Goal: Task Accomplishment & Management: Manage account settings

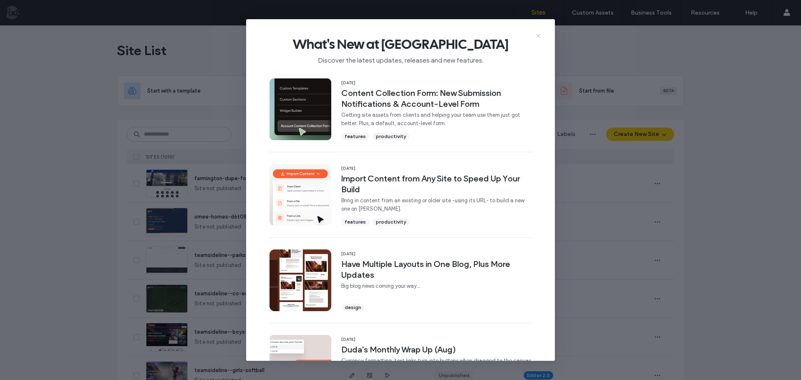
click at [537, 34] on icon at bounding box center [538, 36] width 7 height 7
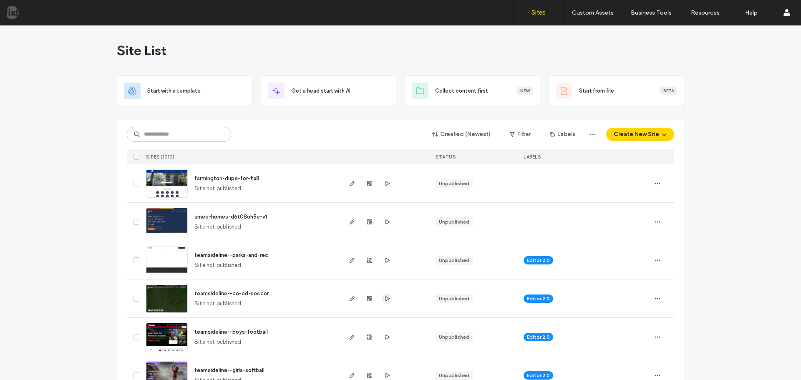
click at [387, 298] on icon "button" at bounding box center [387, 298] width 7 height 7
click at [168, 292] on img at bounding box center [166, 313] width 41 height 57
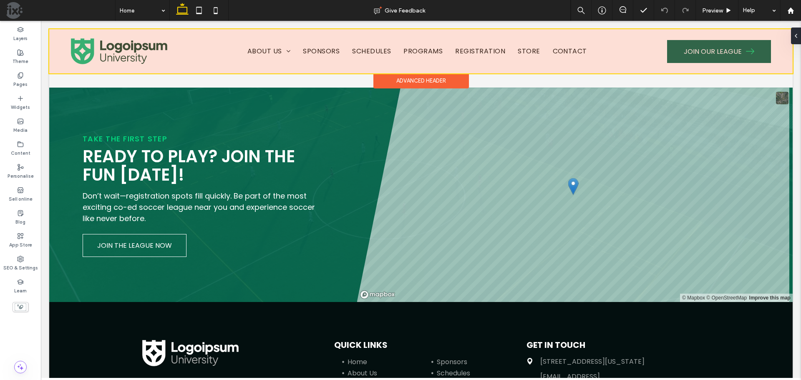
scroll to position [2337, 0]
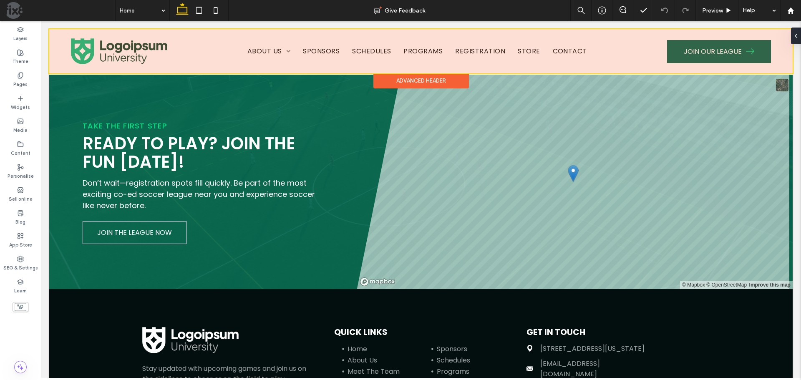
click at [284, 49] on div at bounding box center [421, 51] width 744 height 44
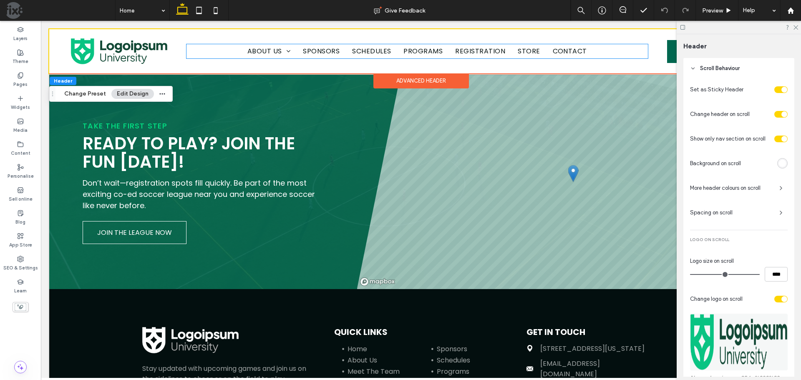
scroll to position [386, 0]
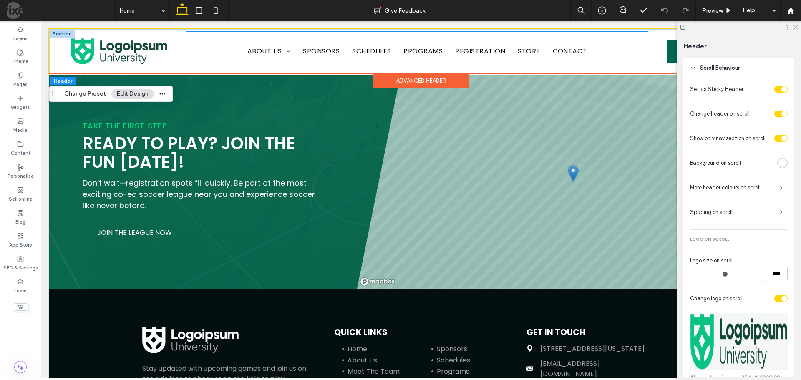
click at [288, 40] on div "About Us Board of Director Downloads Blog Meet The Team Sponsors Schedules Prog…" at bounding box center [418, 51] width 462 height 39
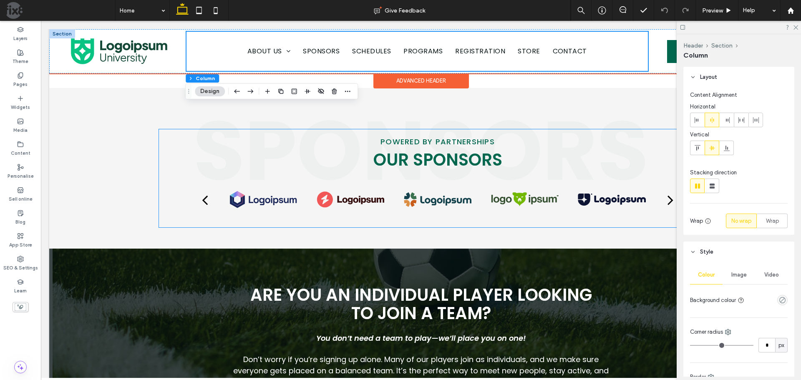
scroll to position [1335, 0]
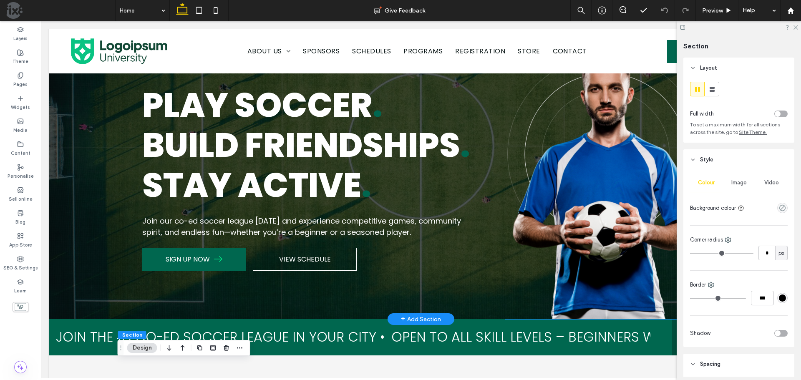
scroll to position [0, 0]
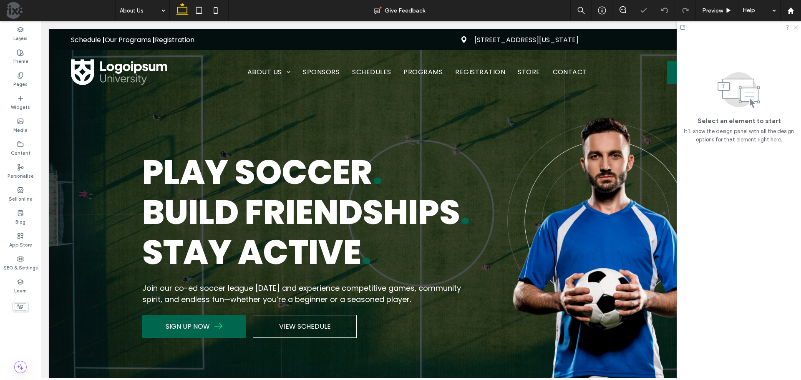
click at [795, 27] on icon at bounding box center [795, 26] width 5 height 5
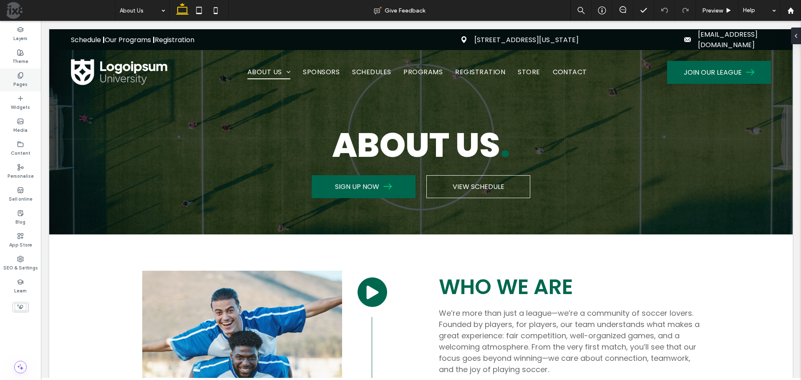
click at [12, 79] on div "Pages" at bounding box center [20, 79] width 41 height 23
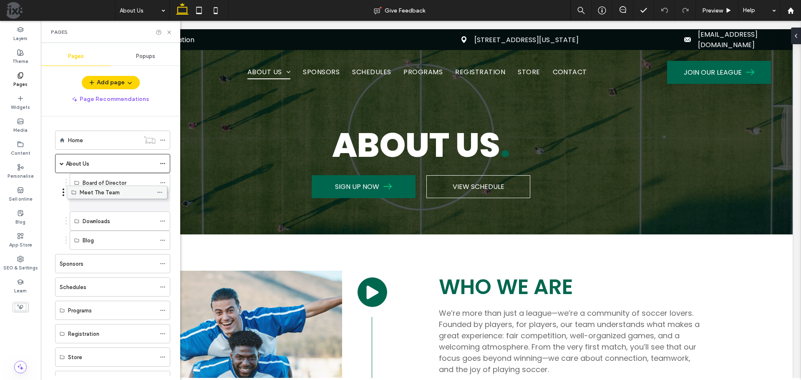
drag, startPoint x: 121, startPoint y: 238, endPoint x: 118, endPoint y: 189, distance: 49.3
click at [162, 162] on icon at bounding box center [163, 164] width 6 height 6
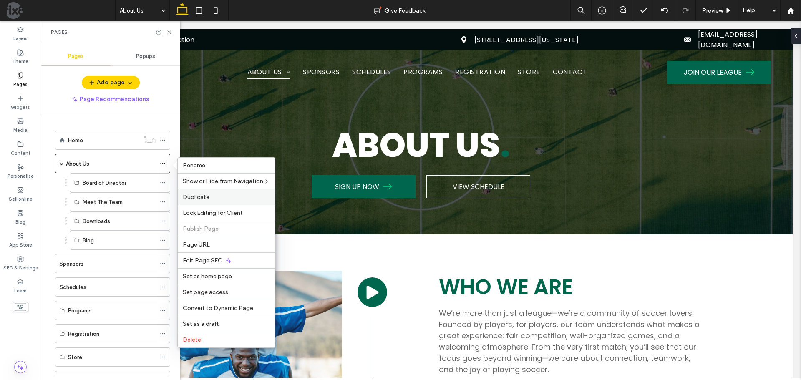
click at [208, 198] on span "Duplicate" at bounding box center [196, 197] width 27 height 7
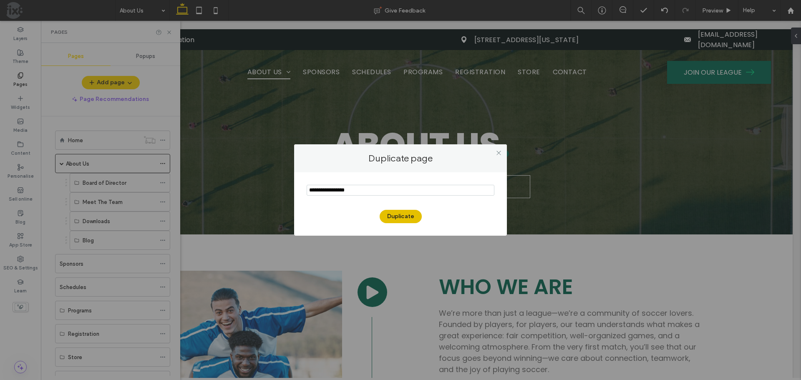
type input "**********"
click at [400, 216] on button "Duplicate" at bounding box center [401, 216] width 42 height 13
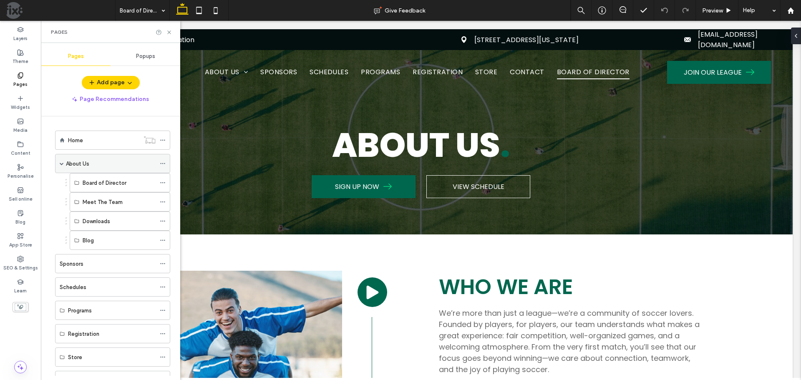
click at [163, 164] on use at bounding box center [162, 163] width 5 height 1
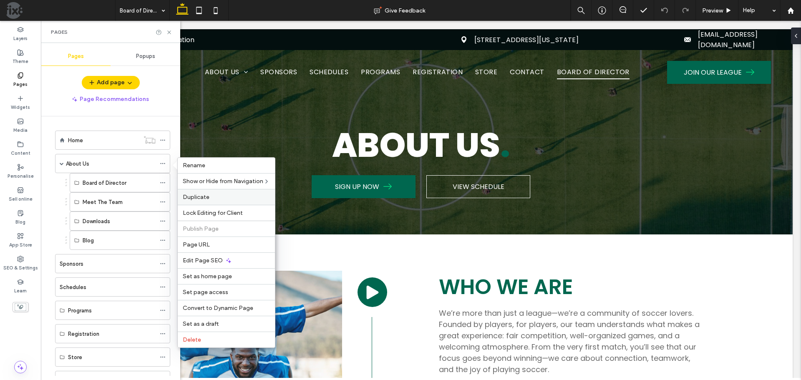
click at [212, 195] on label "Duplicate" at bounding box center [226, 197] width 87 height 7
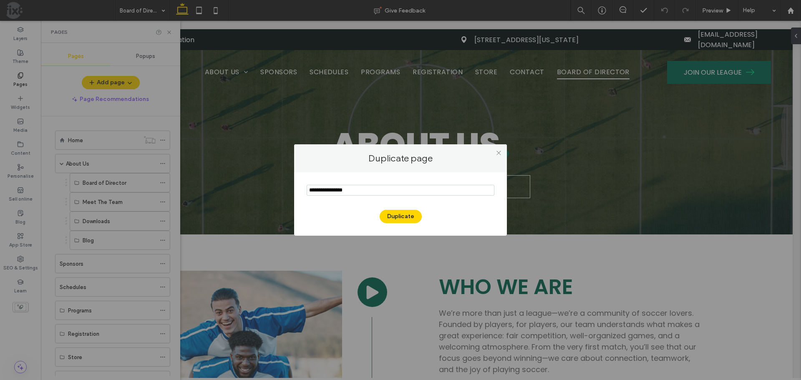
click at [400, 192] on input "notEmpty" at bounding box center [401, 190] width 188 height 11
type input "**********"
click at [397, 215] on button "Duplicate" at bounding box center [401, 216] width 42 height 13
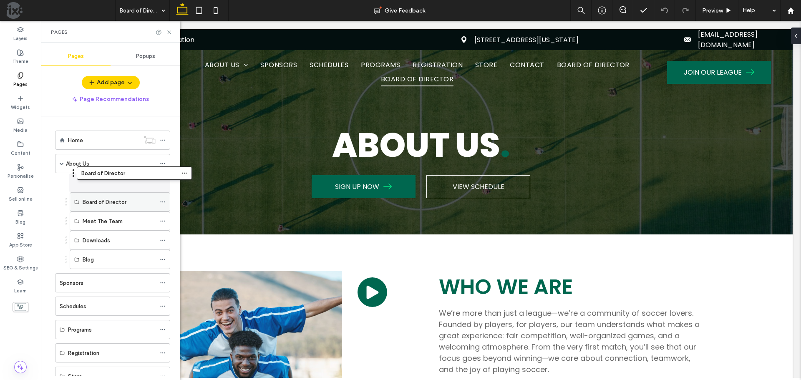
drag, startPoint x: 81, startPoint y: 346, endPoint x: 102, endPoint y: 177, distance: 170.7
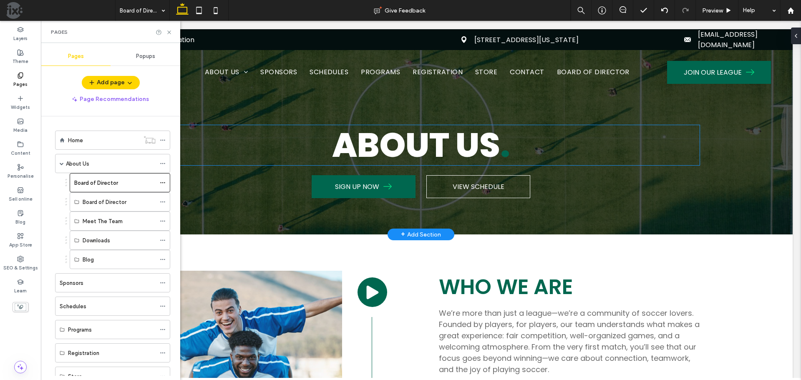
click at [456, 155] on strong "ABOUT US" at bounding box center [416, 145] width 168 height 47
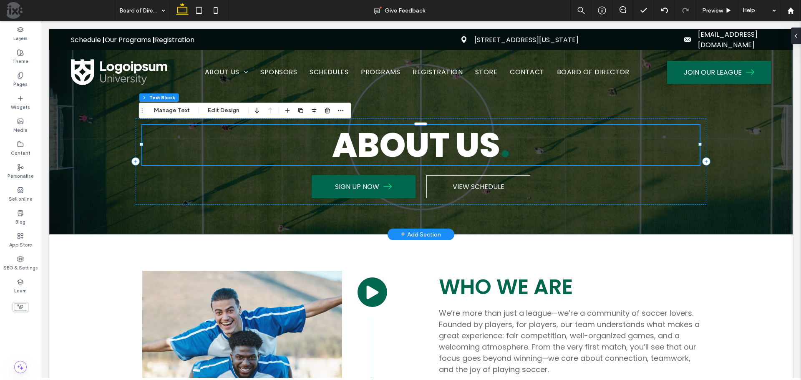
click at [456, 155] on div "ABOUT US ." at bounding box center [421, 145] width 558 height 40
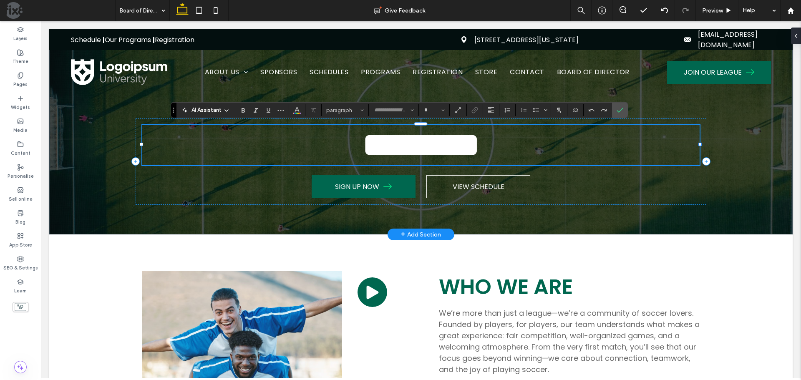
type input "*******"
click at [480, 144] on strong "********" at bounding box center [421, 145] width 117 height 33
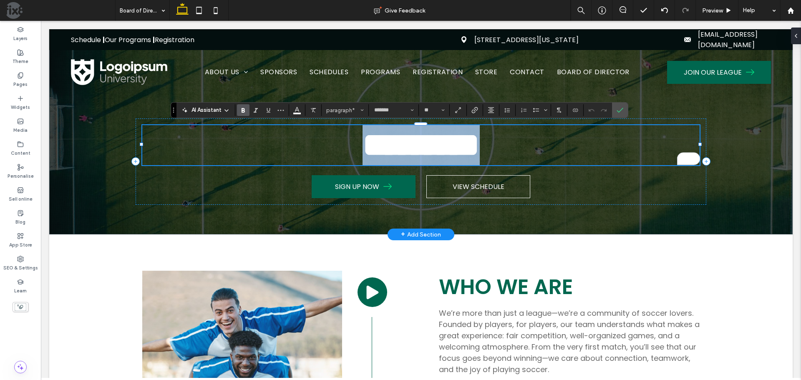
drag, startPoint x: 497, startPoint y: 144, endPoint x: 339, endPoint y: 145, distance: 157.3
click at [363, 146] on strong "********" at bounding box center [421, 145] width 117 height 33
type input "**"
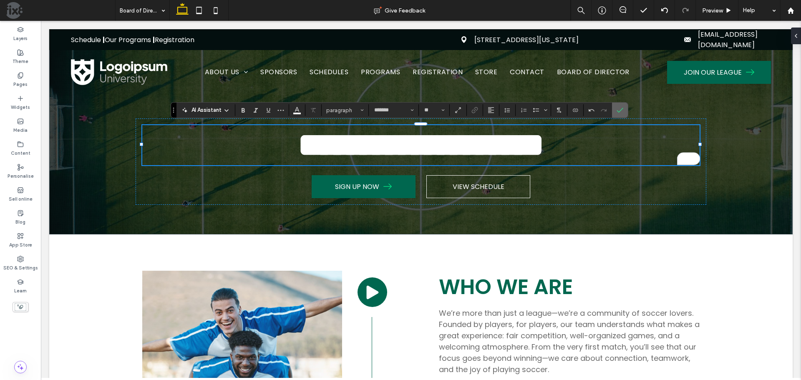
click at [621, 108] on icon "Confirm" at bounding box center [620, 110] width 7 height 7
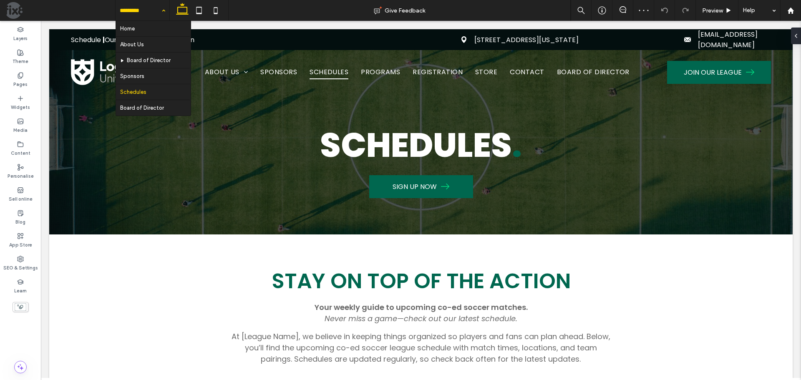
click at [145, 15] on input at bounding box center [140, 10] width 41 height 21
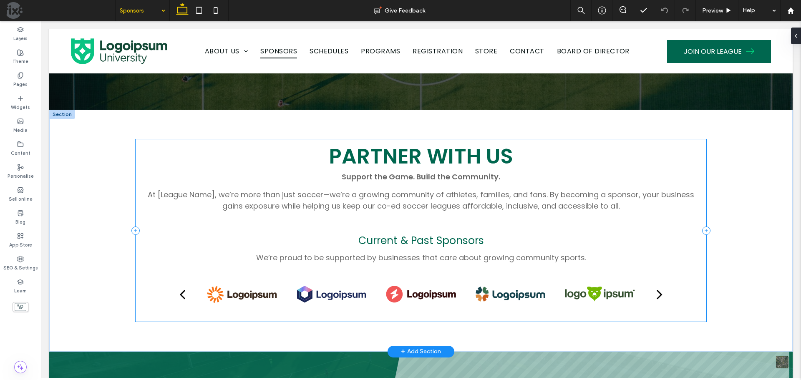
scroll to position [125, 0]
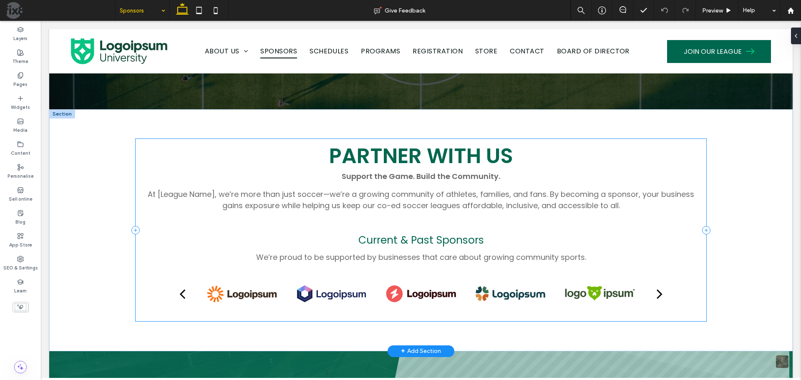
click at [308, 230] on div "Partner With Us Support the Game. Build the Community. At [League Name], we’re …" at bounding box center [421, 230] width 571 height 182
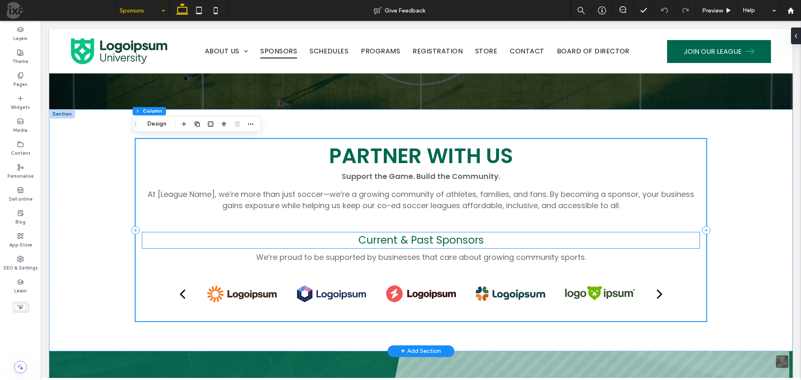
click at [309, 238] on h3 "Current & Past Sponsors" at bounding box center [421, 240] width 558 height 16
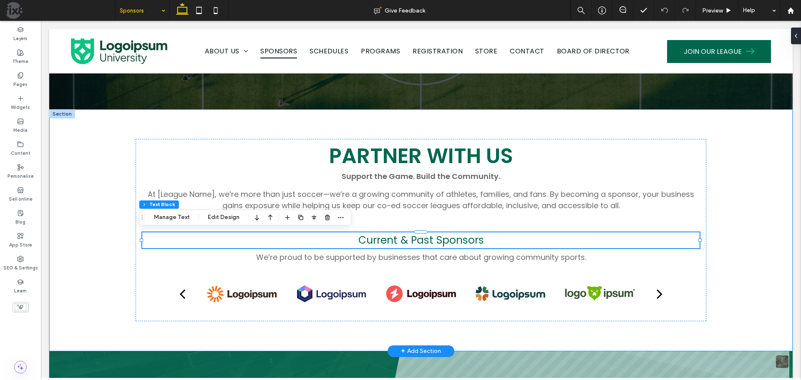
click at [740, 306] on div "Partner With Us Support the Game. Build the Community. At [League Name], we’re …" at bounding box center [421, 230] width 744 height 242
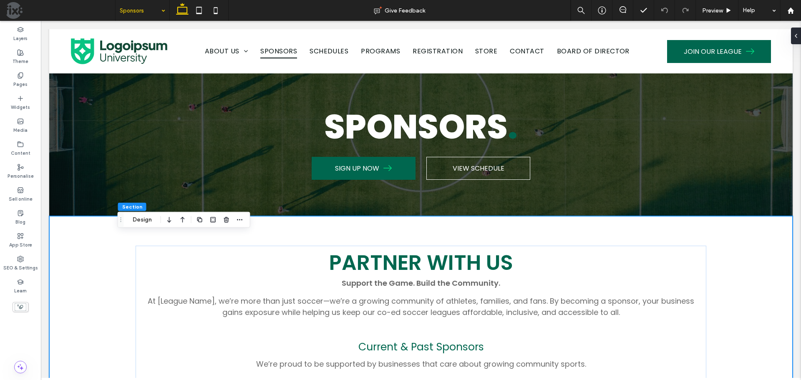
scroll to position [0, 0]
